Goal: Information Seeking & Learning: Learn about a topic

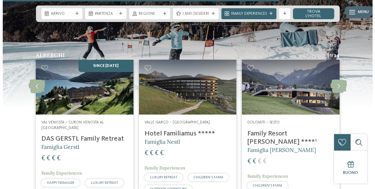
scroll to position [1168, 0]
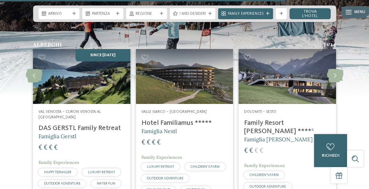
click at [289, 119] on h4 "Family Resort [PERSON_NAME] ****ˢ" at bounding box center [287, 127] width 87 height 16
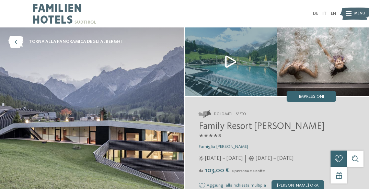
click at [130, 100] on img at bounding box center [92, 116] width 185 height 178
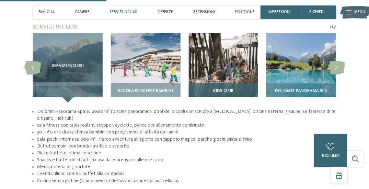
scroll to position [515, 0]
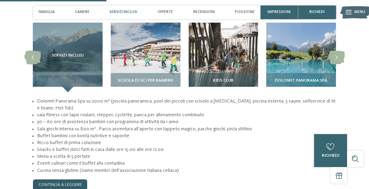
click at [84, 180] on link "continua a leggere" at bounding box center [60, 185] width 54 height 11
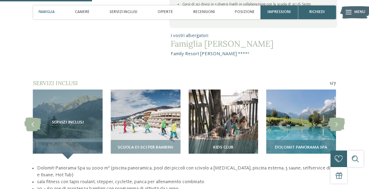
scroll to position [447, 0]
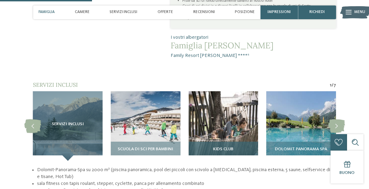
click at [238, 101] on img at bounding box center [224, 126] width 70 height 70
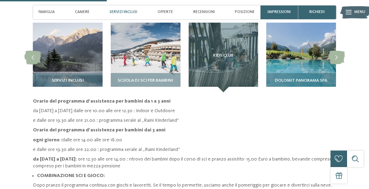
scroll to position [550, 0]
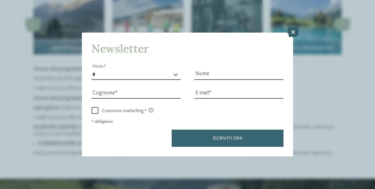
click at [295, 30] on icon at bounding box center [293, 32] width 12 height 10
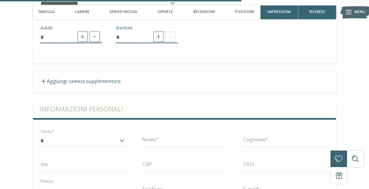
scroll to position [1168, 0]
